Goal: Task Accomplishment & Management: Use online tool/utility

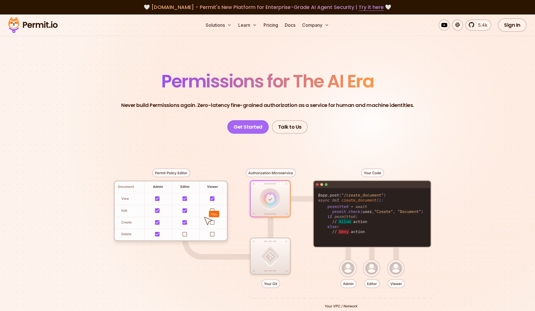
click at [256, 124] on link "Get Started" at bounding box center [247, 126] width 41 height 13
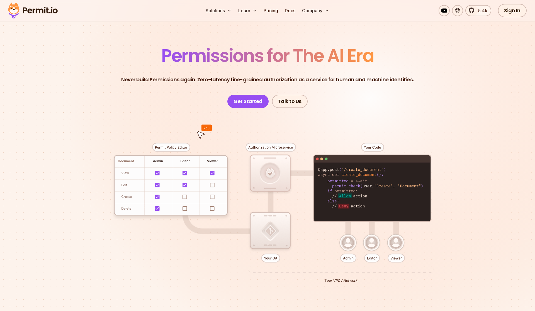
scroll to position [26, 0]
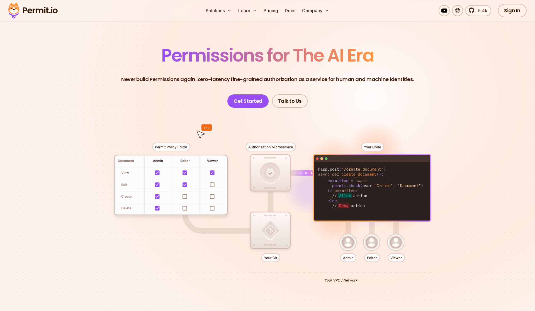
click at [375, 147] on div at bounding box center [267, 210] width 390 height 205
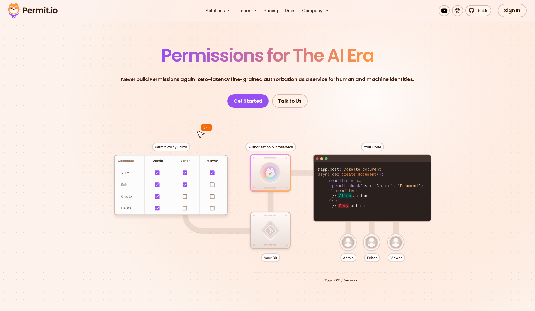
click at [372, 169] on div at bounding box center [267, 210] width 390 height 205
click at [375, 261] on div at bounding box center [267, 210] width 390 height 205
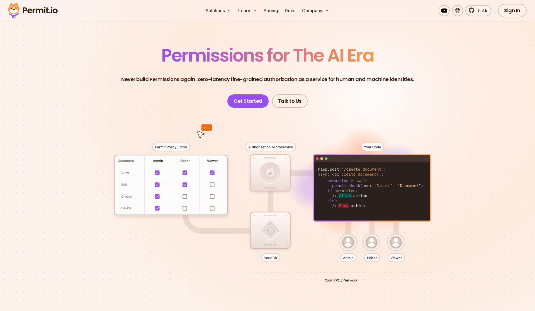
click at [375, 243] on div at bounding box center [267, 210] width 390 height 205
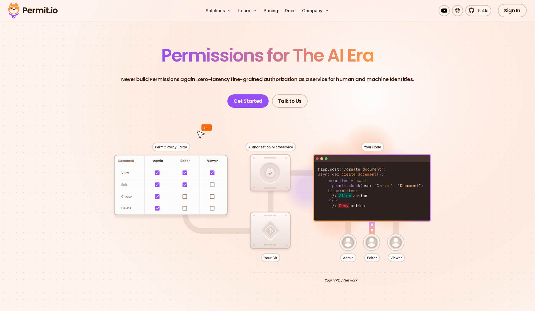
click at [346, 242] on div at bounding box center [267, 210] width 390 height 205
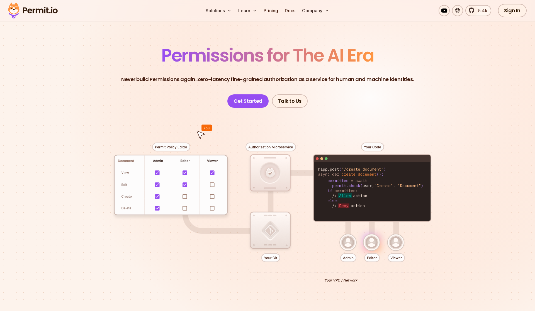
click at [258, 169] on div at bounding box center [267, 210] width 390 height 205
click at [253, 101] on link "Get Started" at bounding box center [247, 100] width 41 height 13
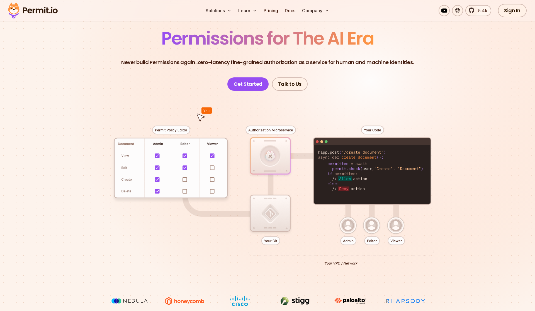
scroll to position [38, 0]
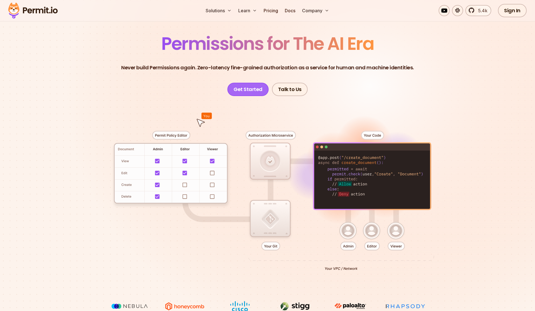
click at [254, 88] on link "Get Started" at bounding box center [247, 89] width 41 height 13
